Goal: Task Accomplishment & Management: Manage account settings

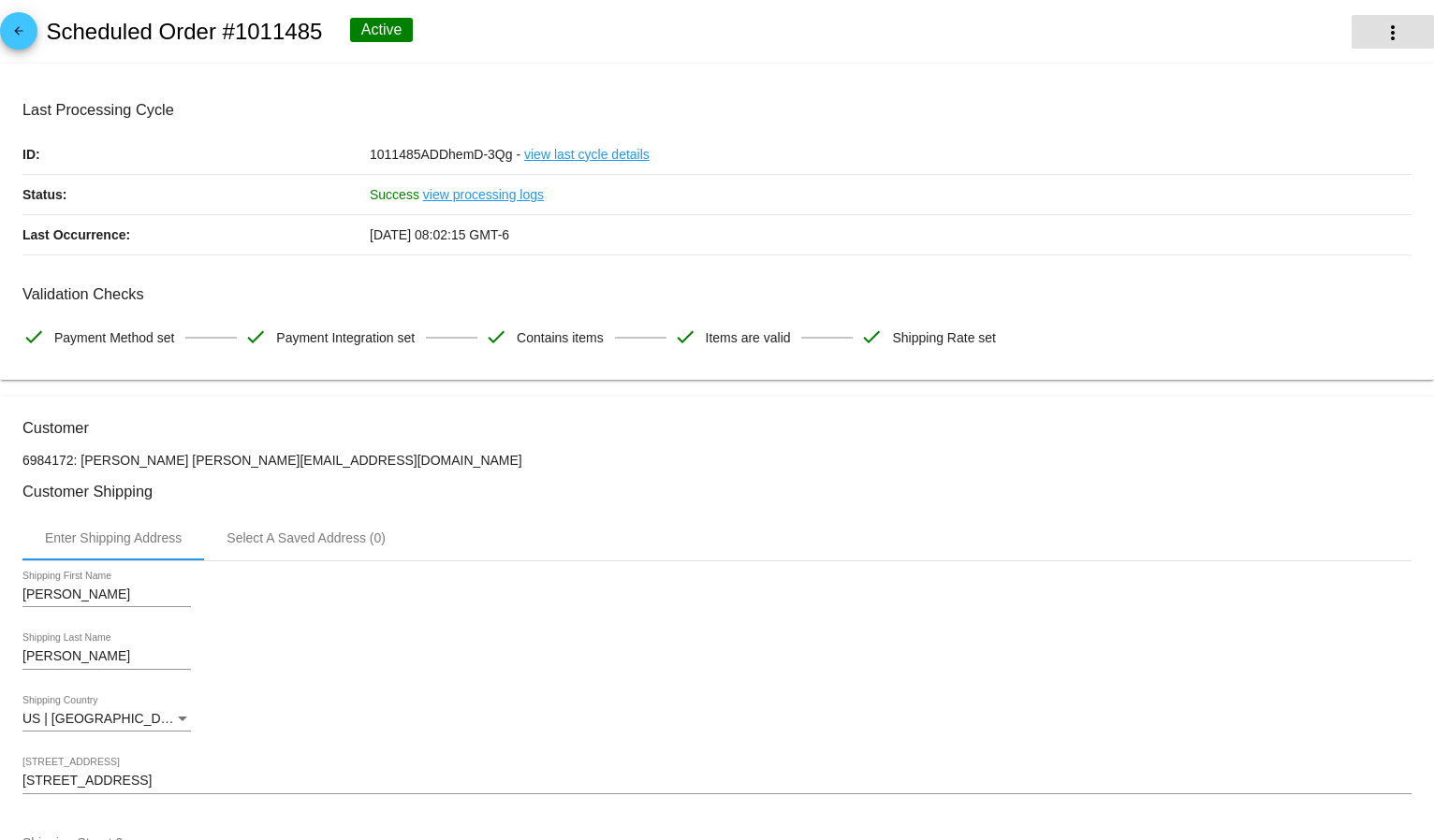
click at [1386, 23] on mat-icon "more_vert" at bounding box center [1392, 33] width 22 height 22
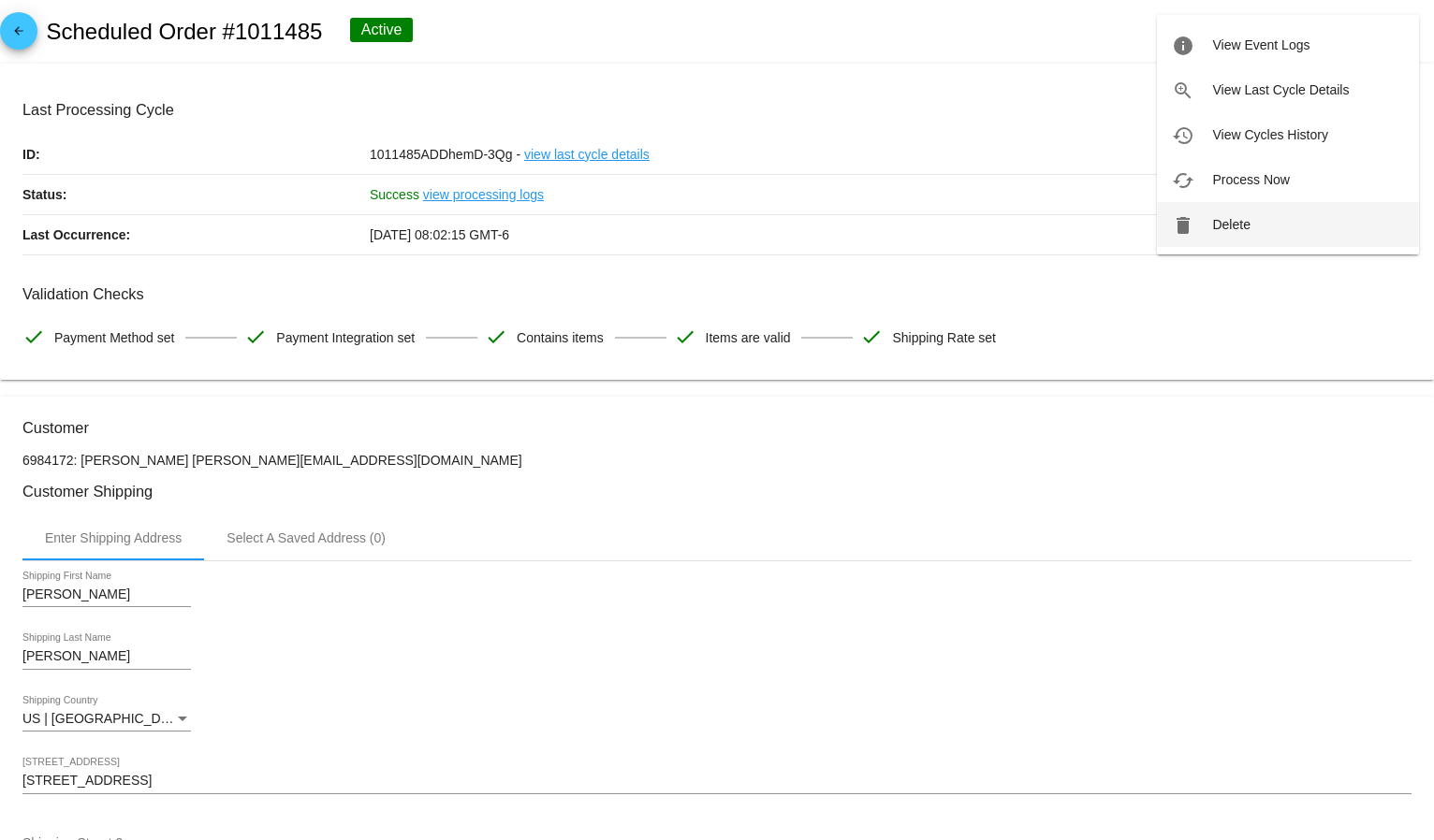
click at [1240, 227] on span "Delete" at bounding box center [1230, 224] width 37 height 15
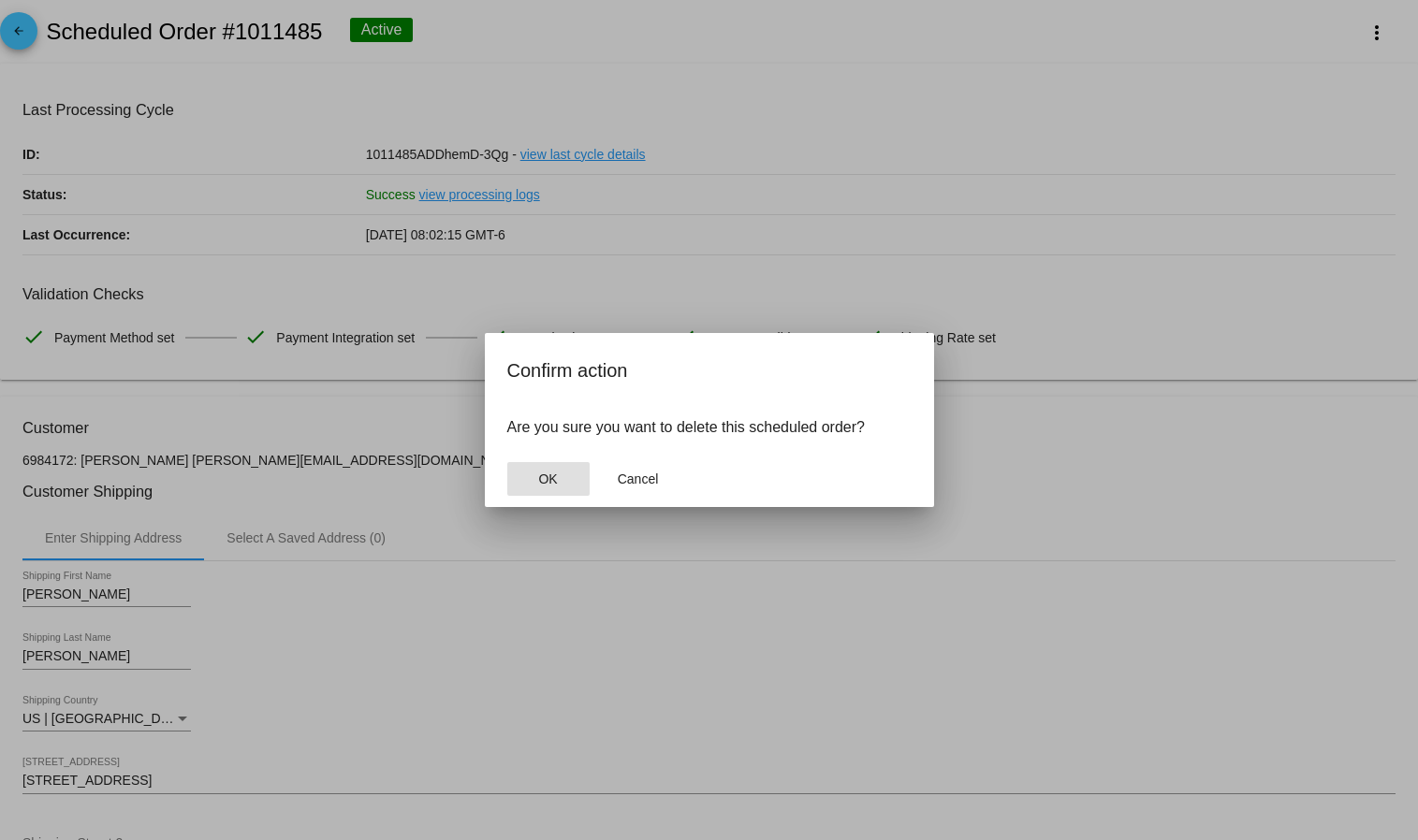
click at [552, 462] on button "OK" at bounding box center [548, 479] width 82 height 34
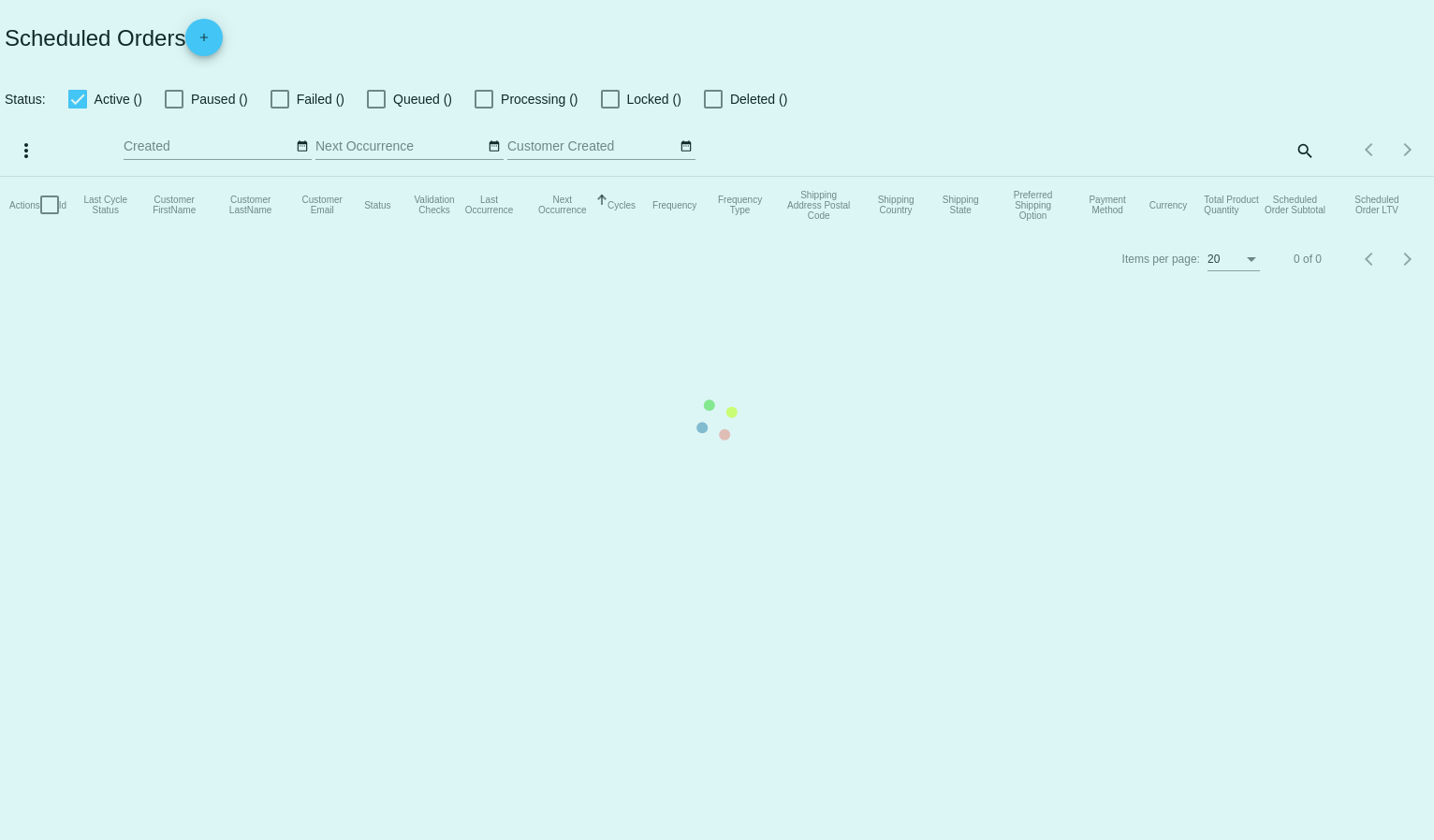
checkbox input "true"
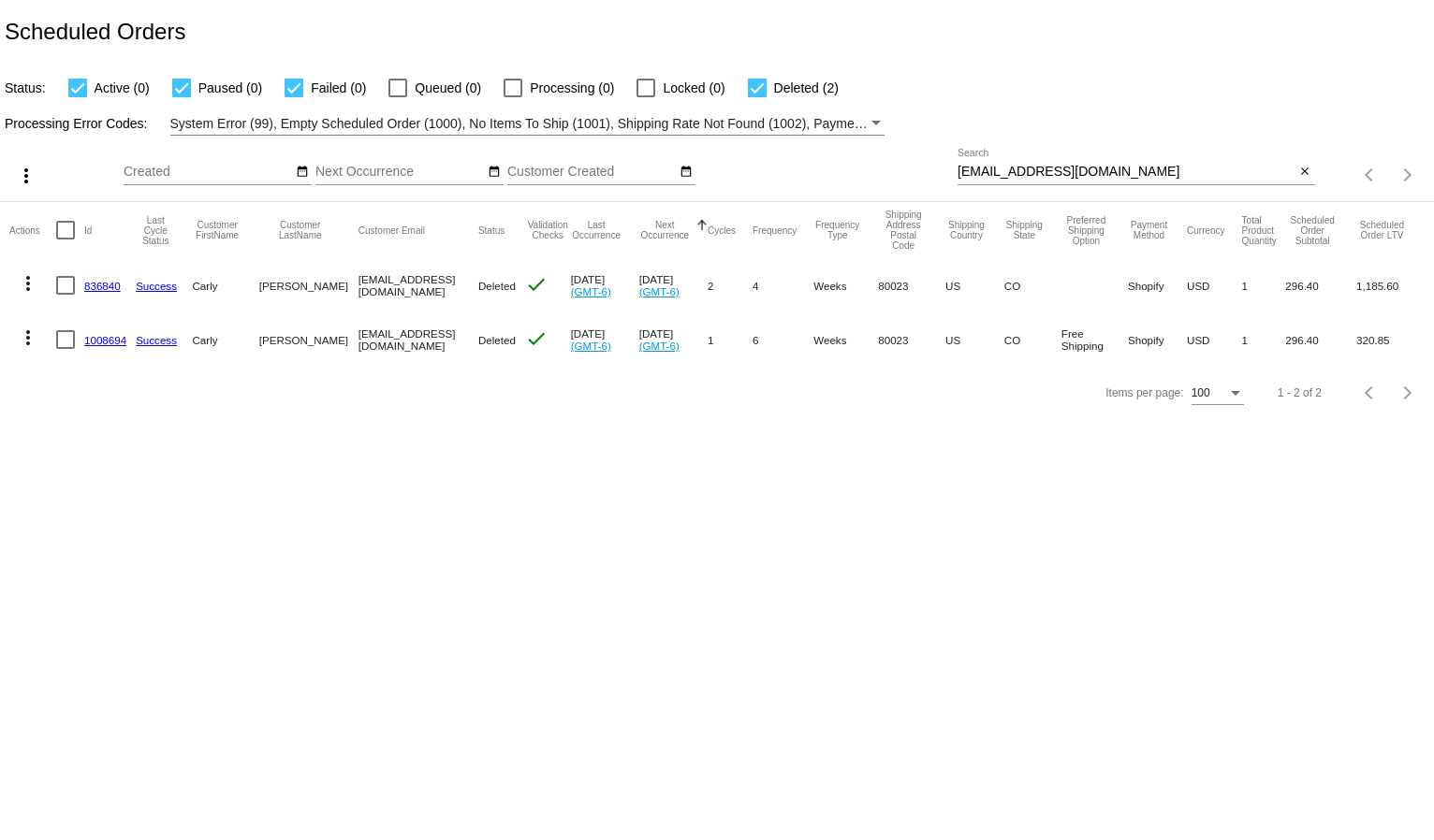
click at [1066, 171] on input "[EMAIL_ADDRESS][DOMAIN_NAME]" at bounding box center [1126, 172] width 338 height 15
paste input "[PERSON_NAME]@providencelabradoodles"
type input "[PERSON_NAME][EMAIL_ADDRESS][DOMAIN_NAME]"
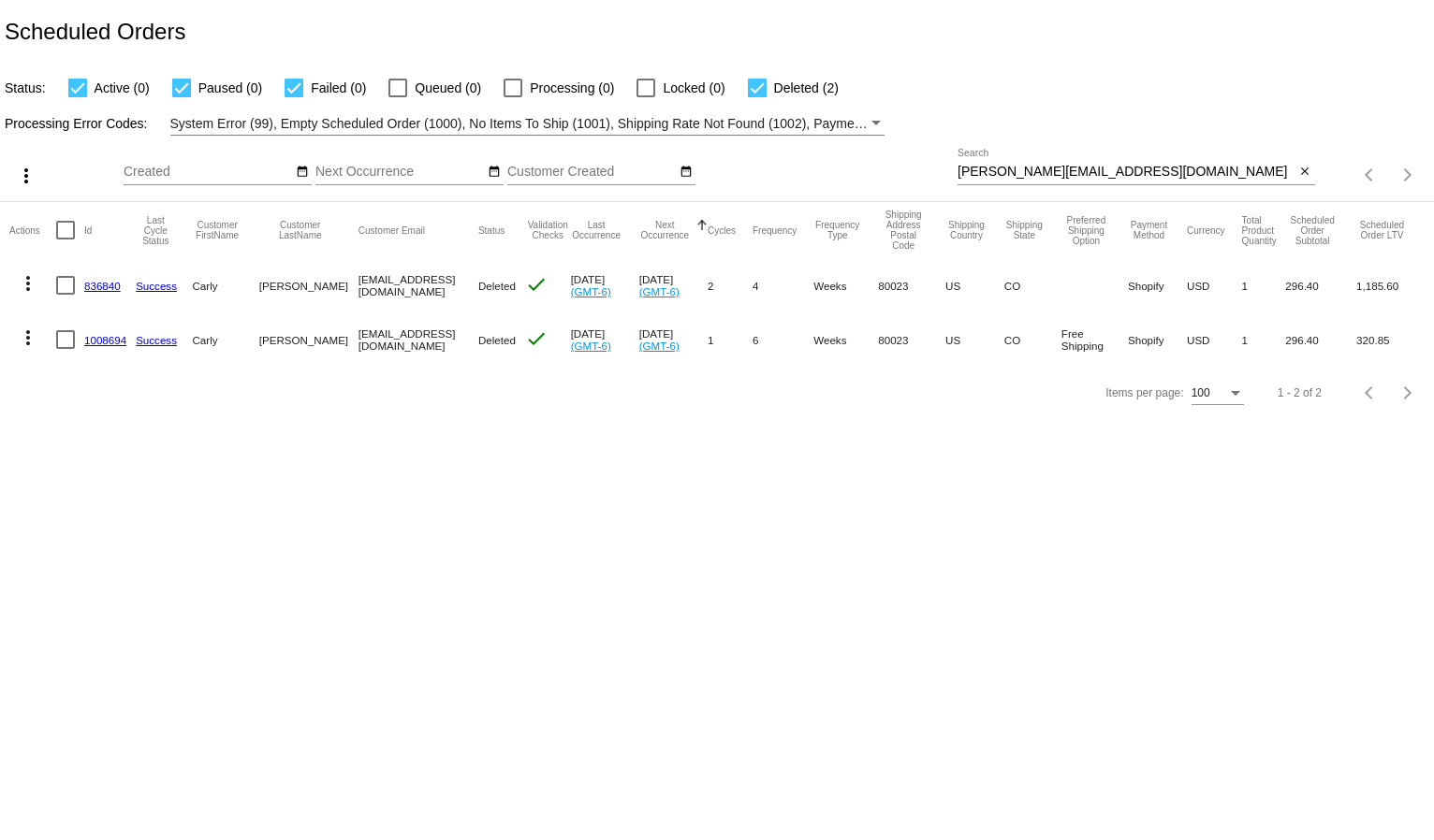
click at [1108, 99] on div "Processing Error Codes: System Error (99), Empty Scheduled Order (1000), No Ite…" at bounding box center [717, 117] width 1434 height 37
